Goal: Information Seeking & Learning: Learn about a topic

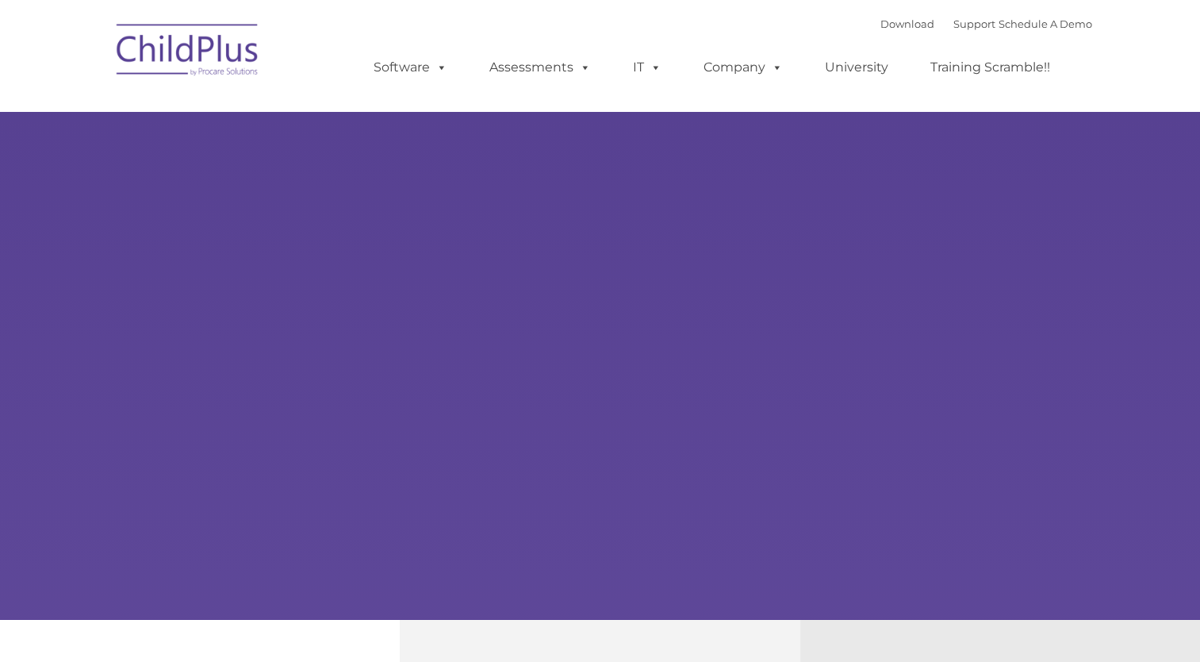
select select "MEDIUM"
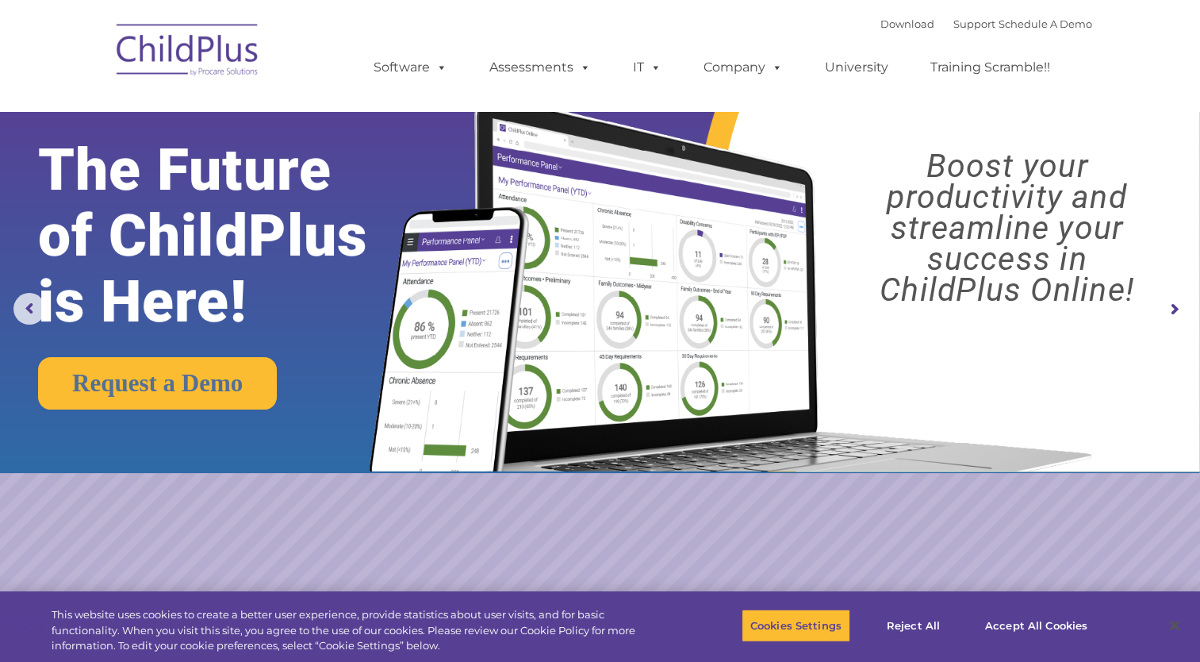
click at [192, 41] on img at bounding box center [188, 52] width 159 height 79
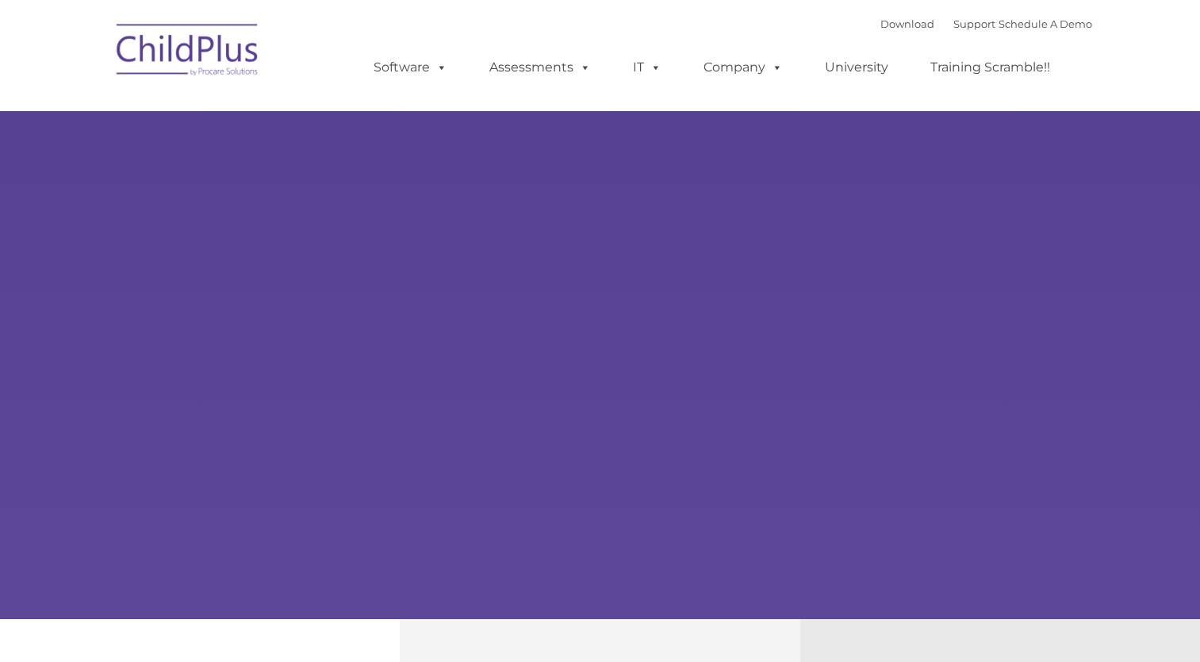
type input ""
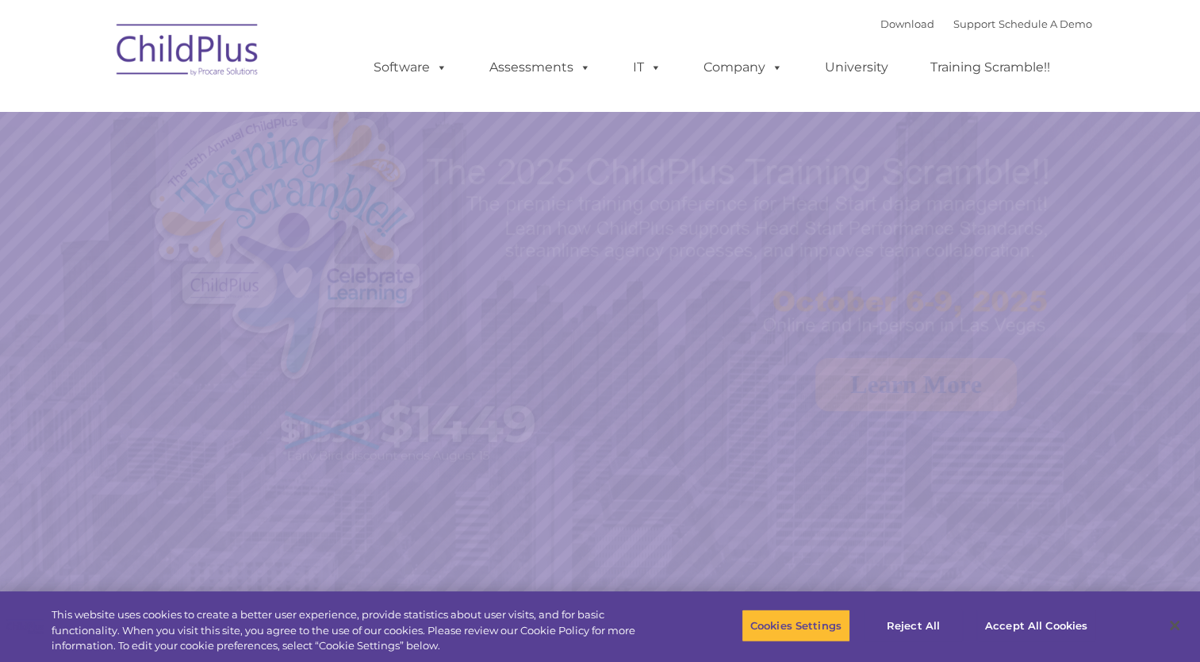
select select "MEDIUM"
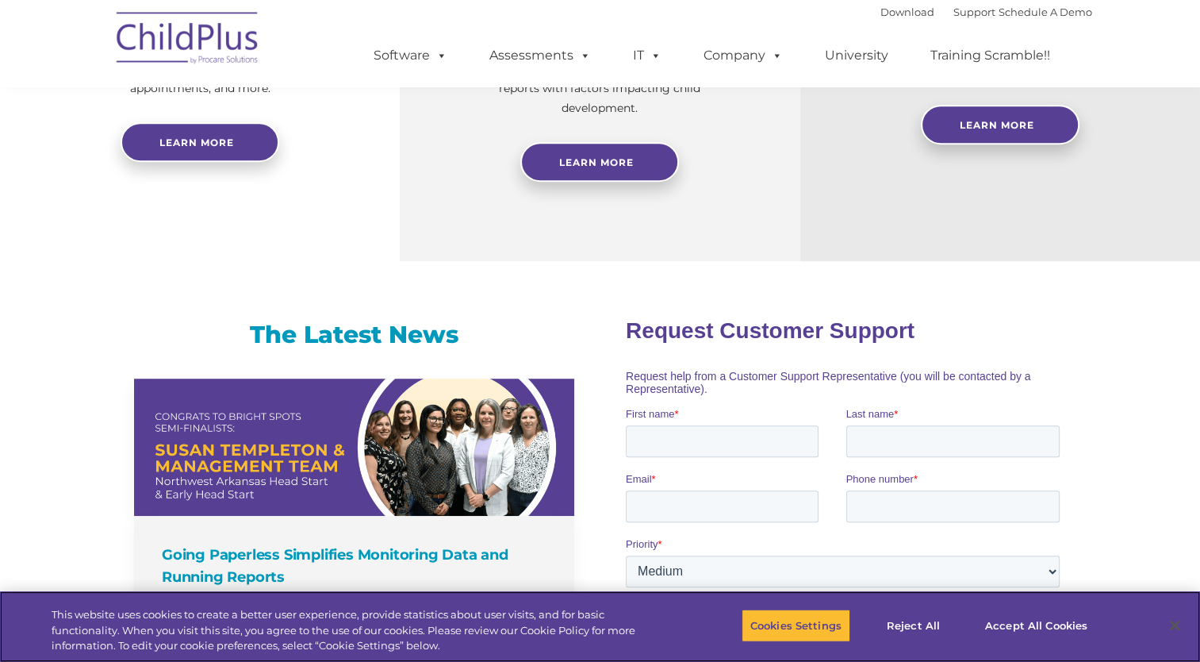
scroll to position [784, 0]
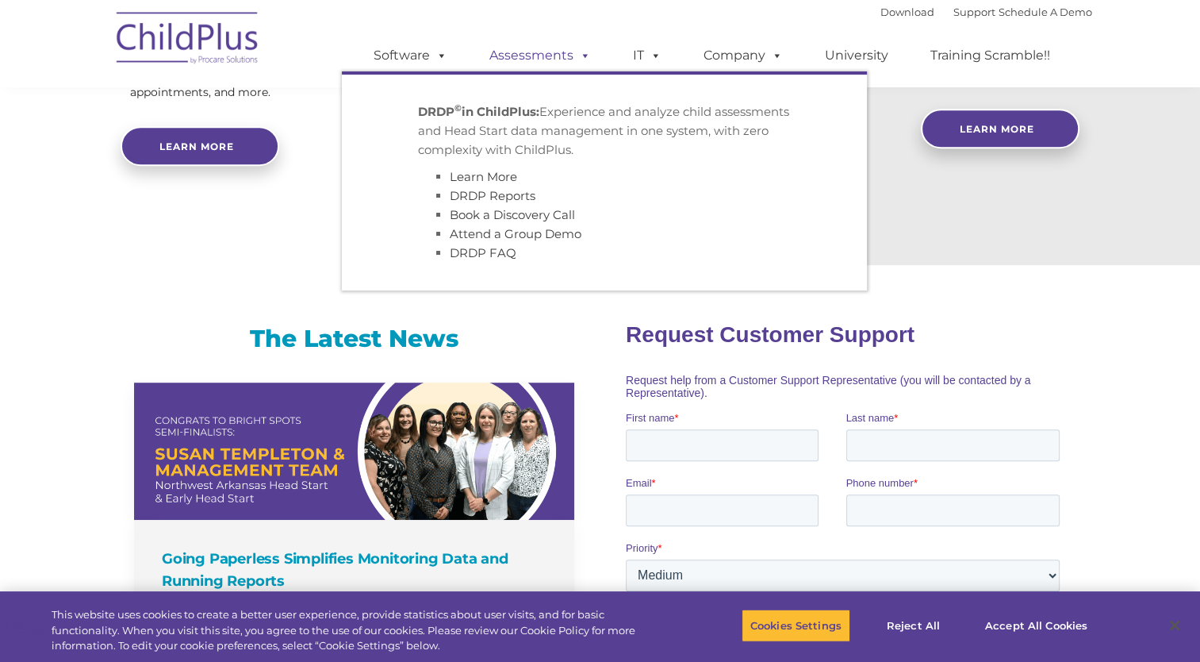
click at [530, 54] on link "Assessments" at bounding box center [540, 56] width 133 height 32
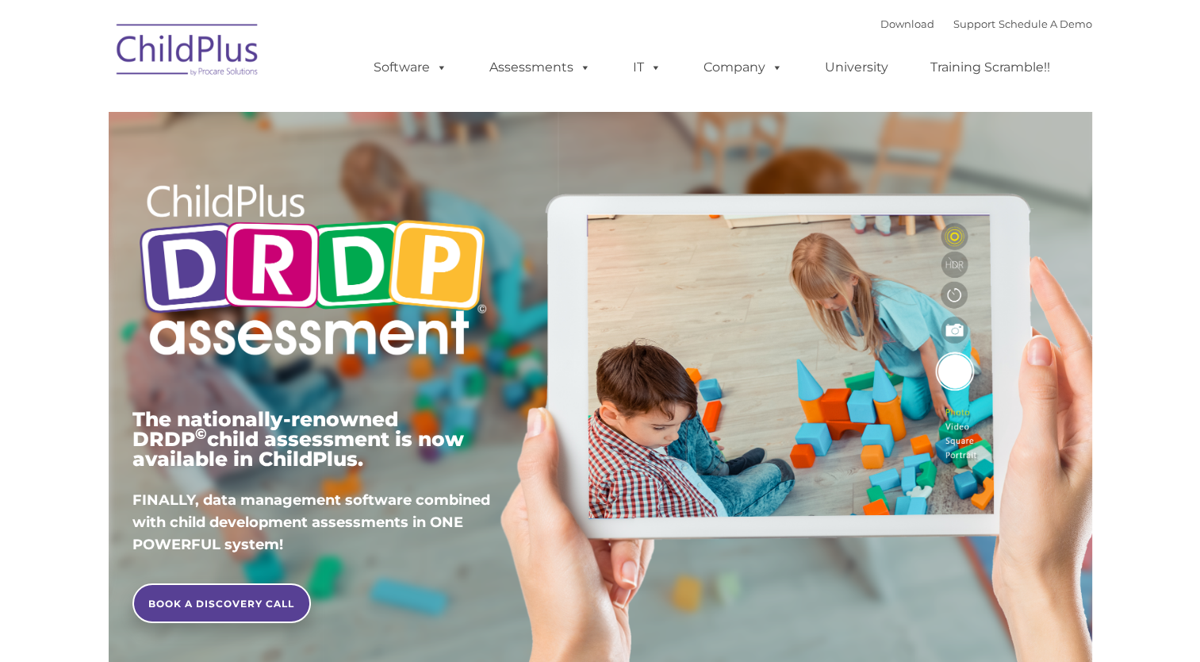
type input ""
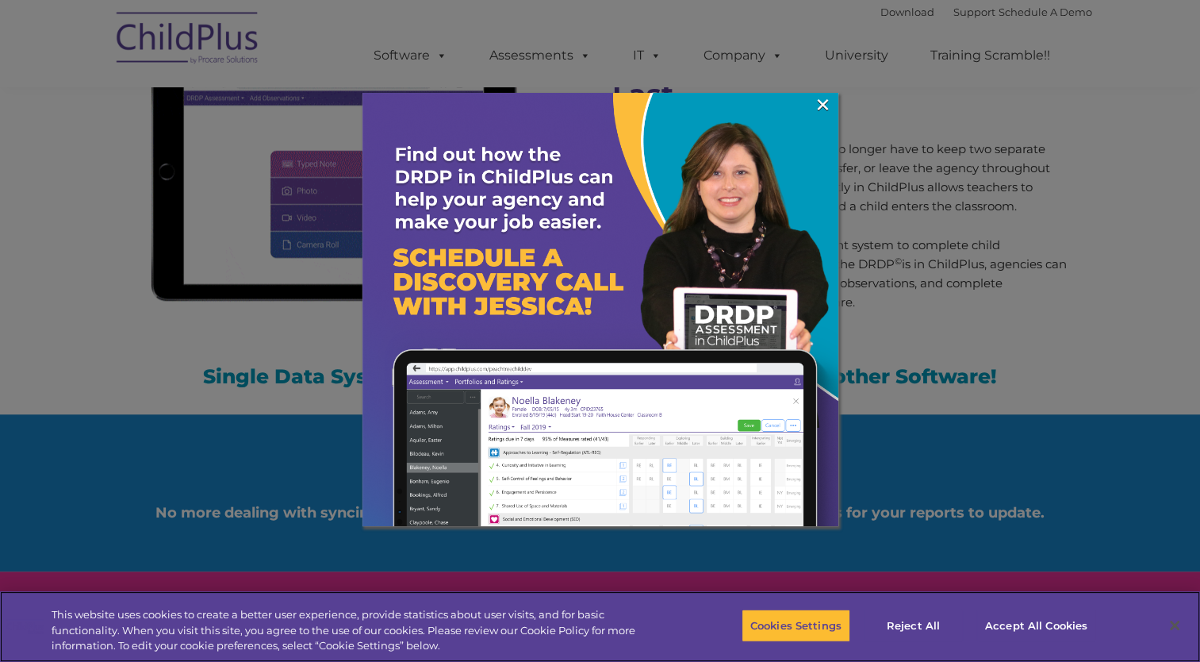
scroll to position [1417, 0]
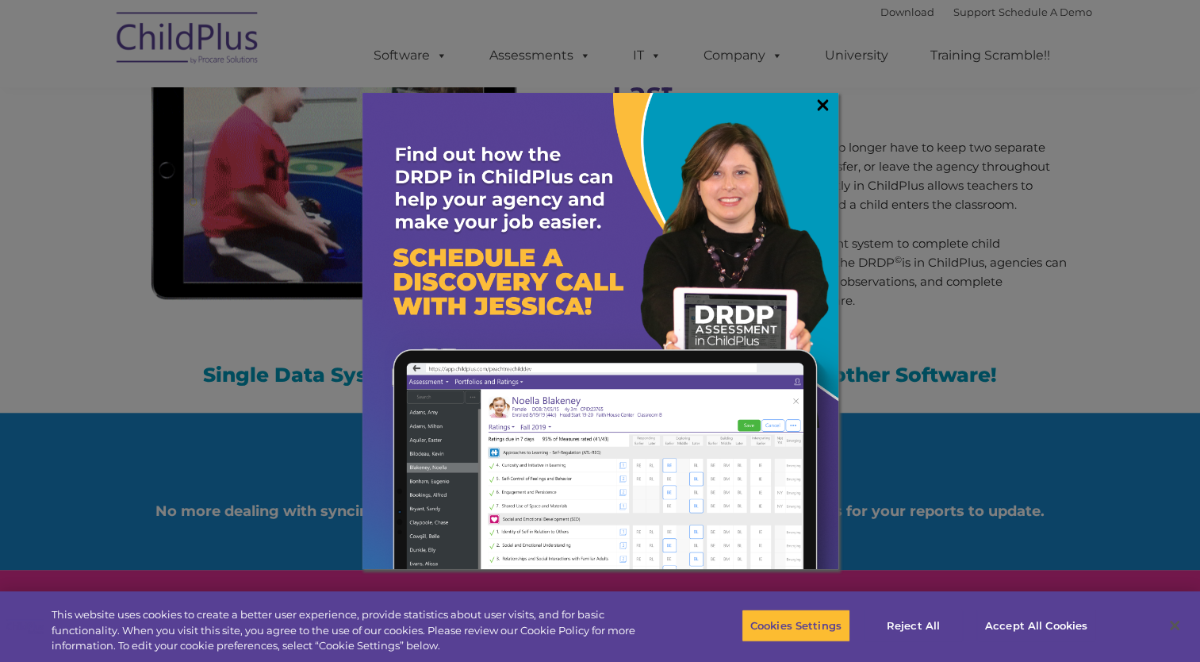
click at [816, 105] on link "×" at bounding box center [823, 105] width 18 height 16
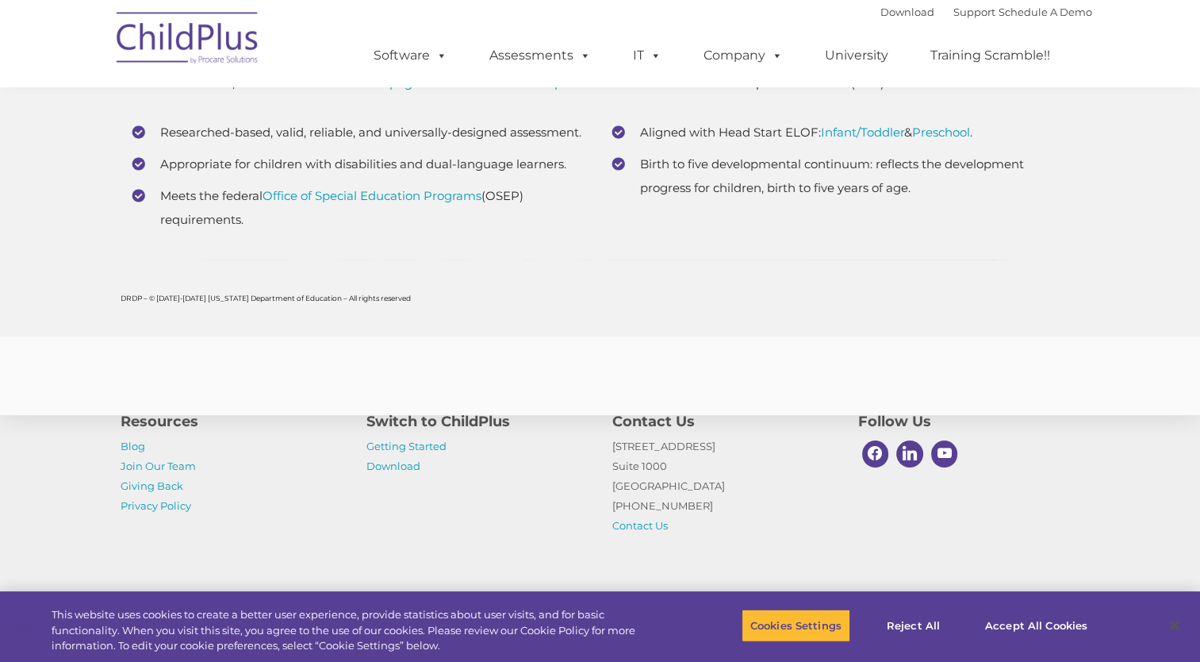
scroll to position [6166, 0]
